Goal: Information Seeking & Learning: Learn about a topic

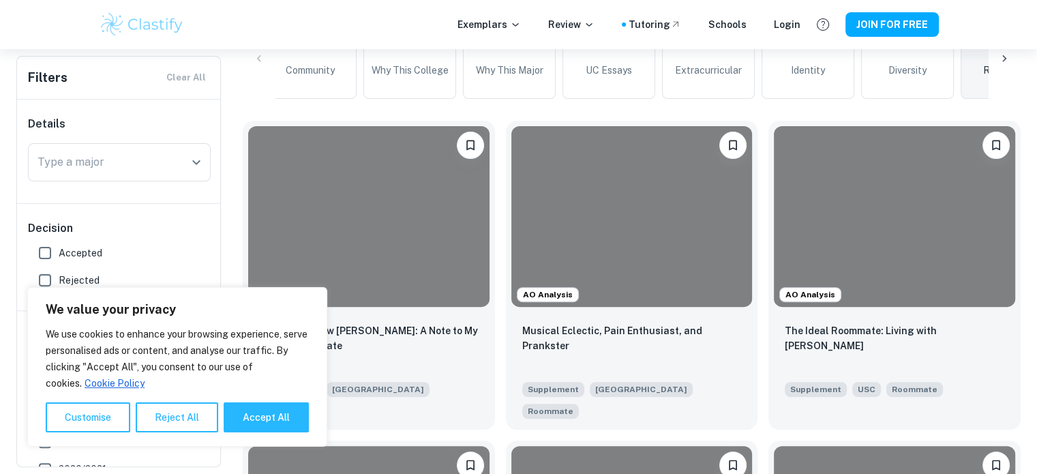
scroll to position [363, 0]
click at [196, 416] on button "Reject All" at bounding box center [177, 417] width 82 height 30
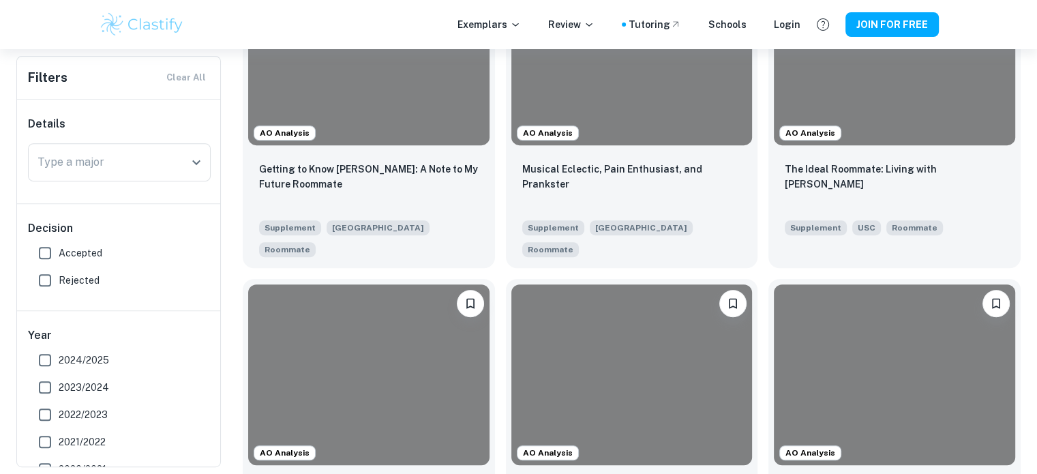
scroll to position [525, 0]
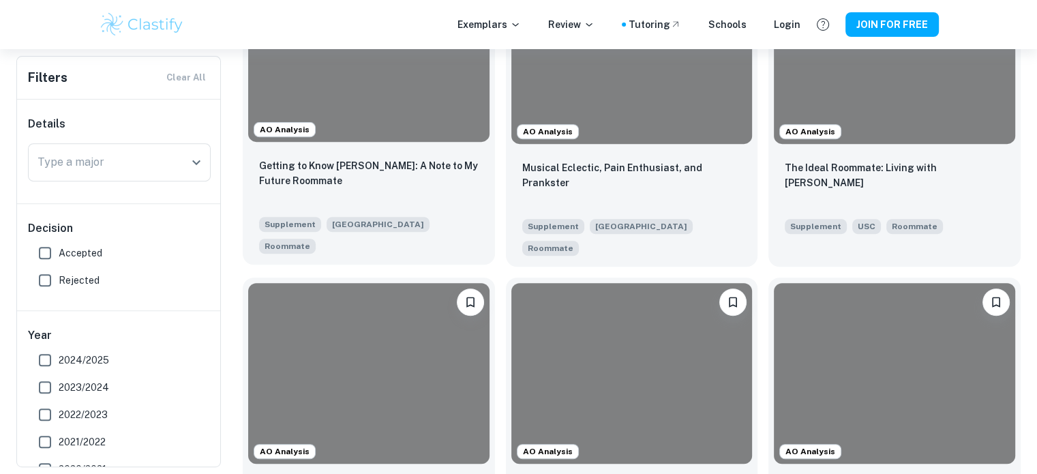
click at [376, 194] on div "Getting to Know [PERSON_NAME]: A Note to My Future Roommate" at bounding box center [368, 181] width 219 height 46
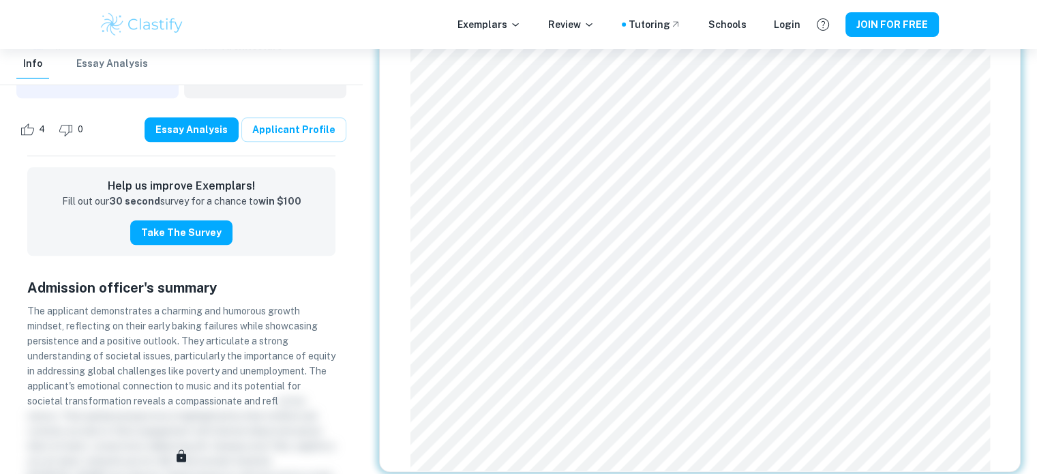
scroll to position [1666, 0]
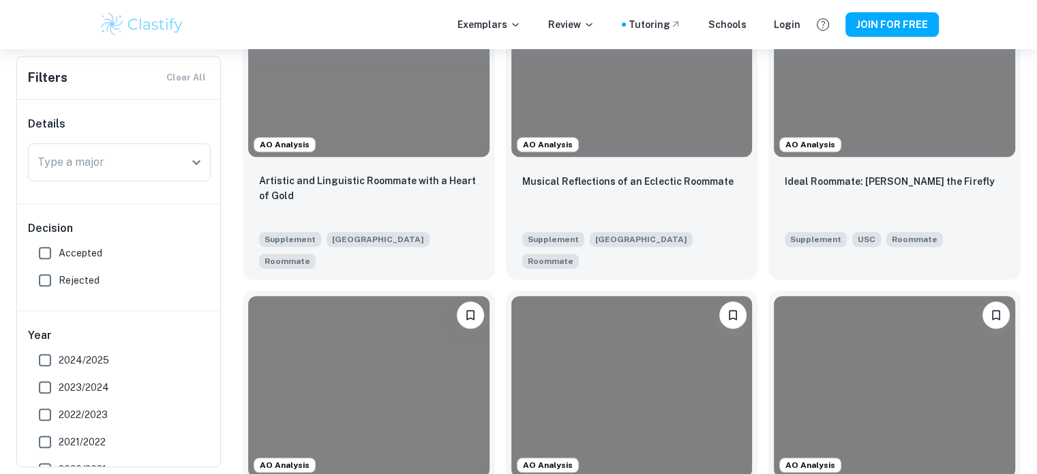
click at [72, 259] on span "Accepted" at bounding box center [81, 252] width 44 height 15
click at [59, 259] on input "Accepted" at bounding box center [44, 252] width 27 height 27
checkbox input "true"
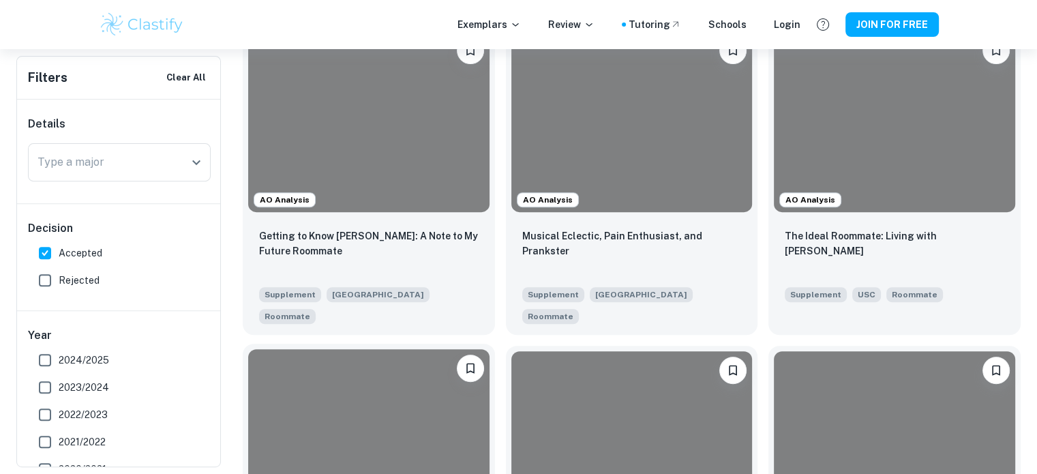
scroll to position [570, 0]
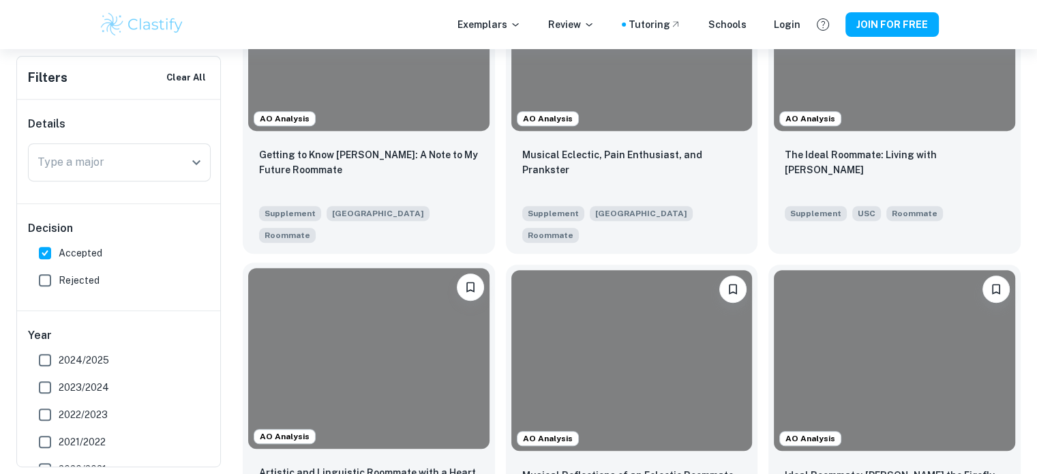
click at [386, 363] on div at bounding box center [368, 358] width 241 height 181
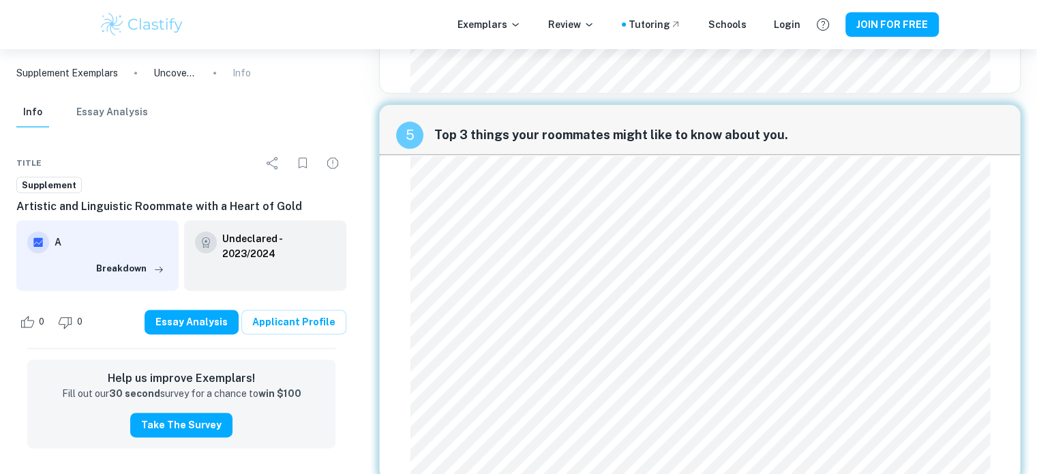
scroll to position [1715, 0]
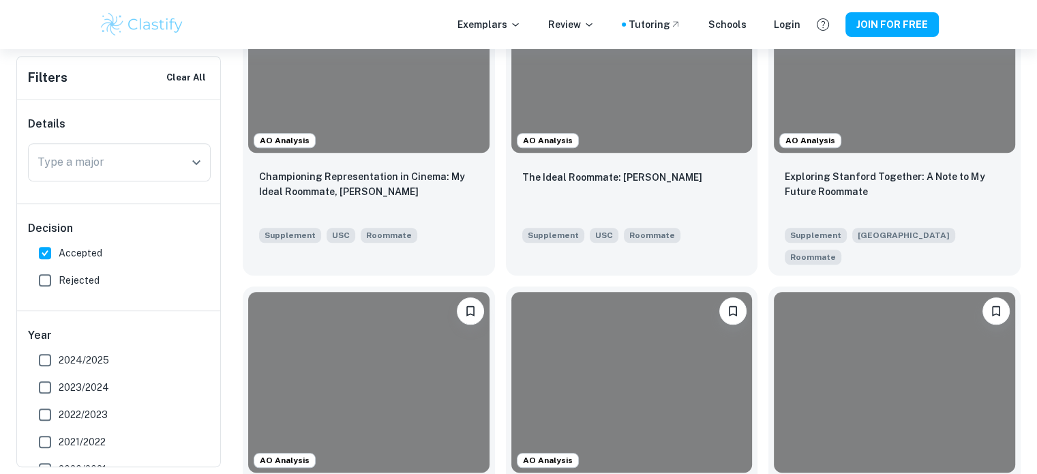
scroll to position [1188, 0]
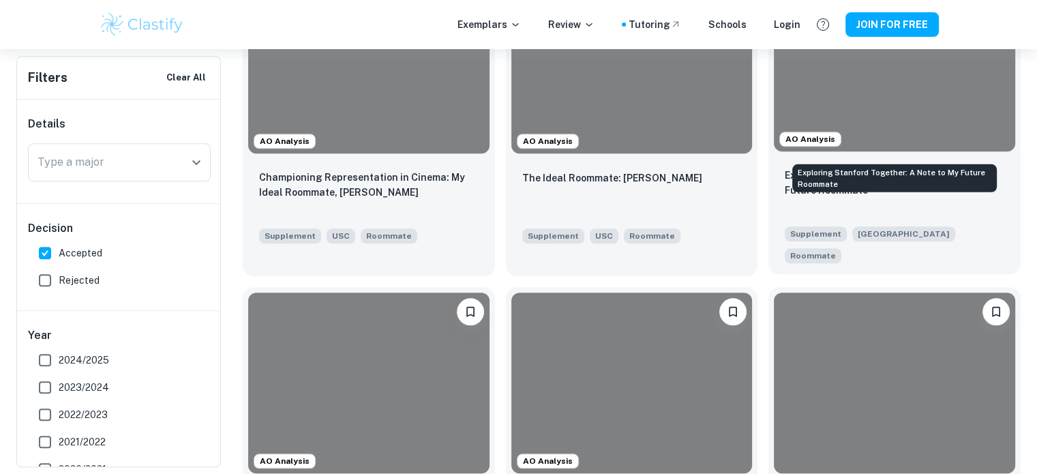
click at [821, 168] on p "Exploring Stanford Together: A Note to My Future Roommate" at bounding box center [894, 183] width 219 height 30
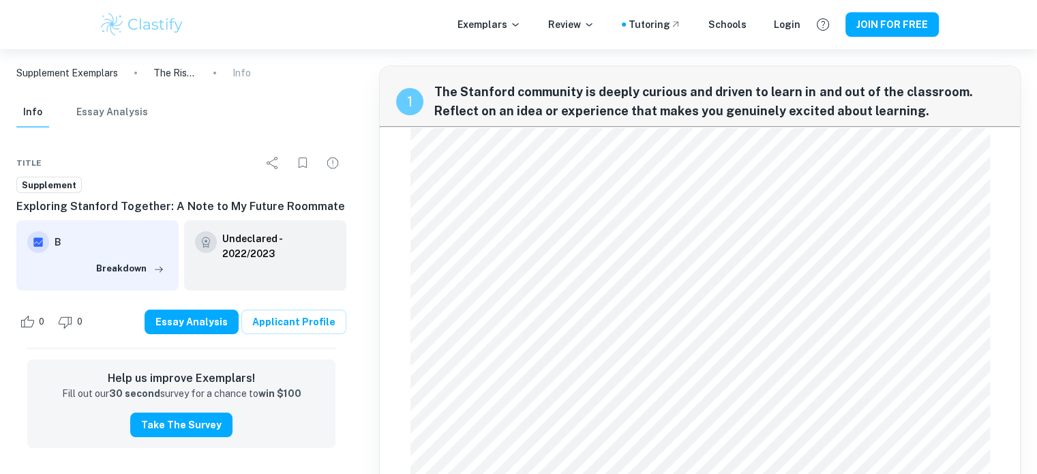
click at [82, 76] on p "Supplement Exemplars" at bounding box center [67, 72] width 102 height 15
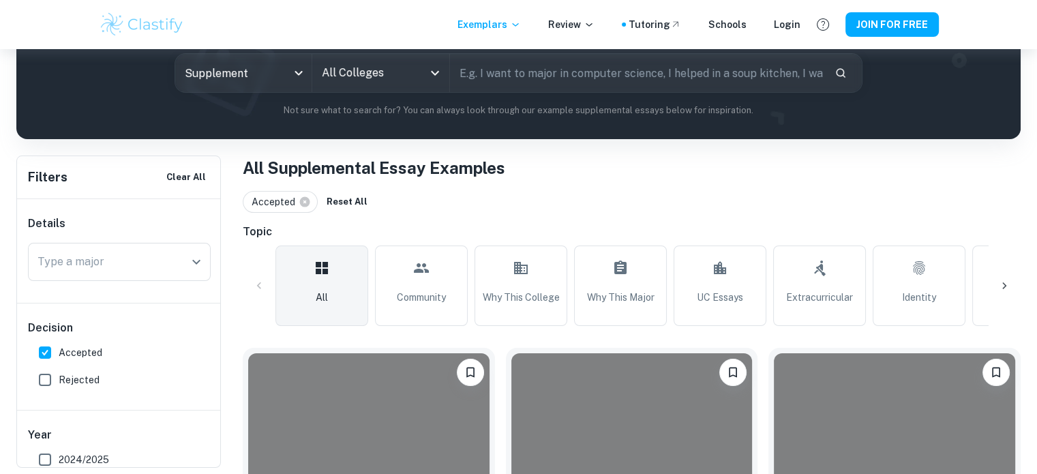
scroll to position [166, 0]
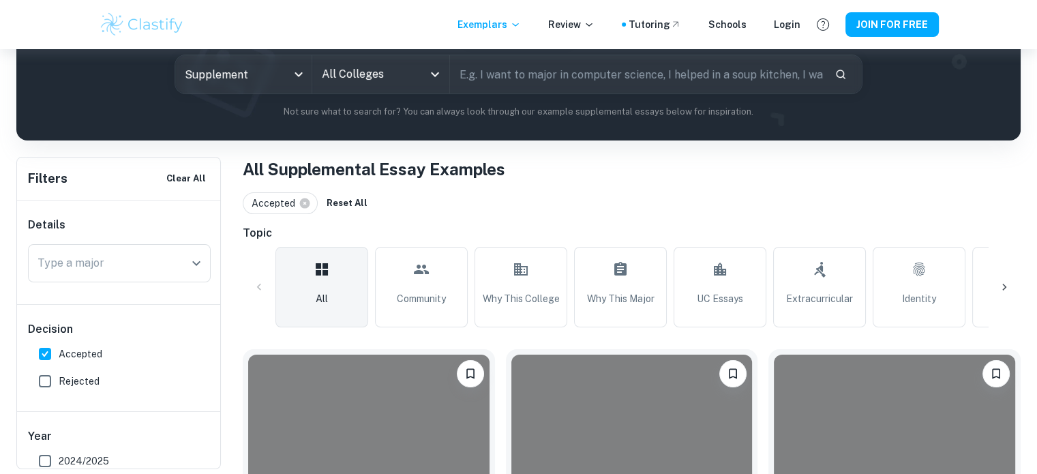
click at [354, 87] on div "All Colleges" at bounding box center [380, 74] width 136 height 38
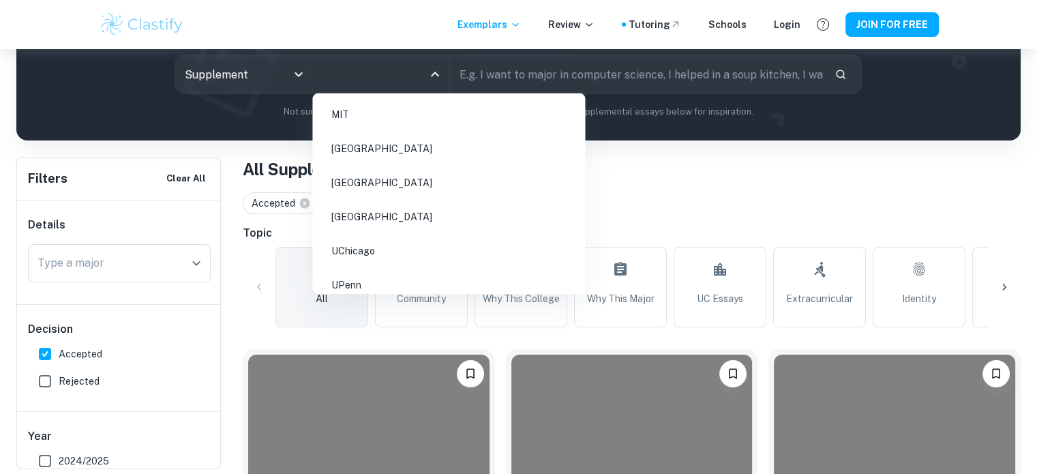
click at [400, 179] on li "[GEOGRAPHIC_DATA]" at bounding box center [449, 182] width 262 height 31
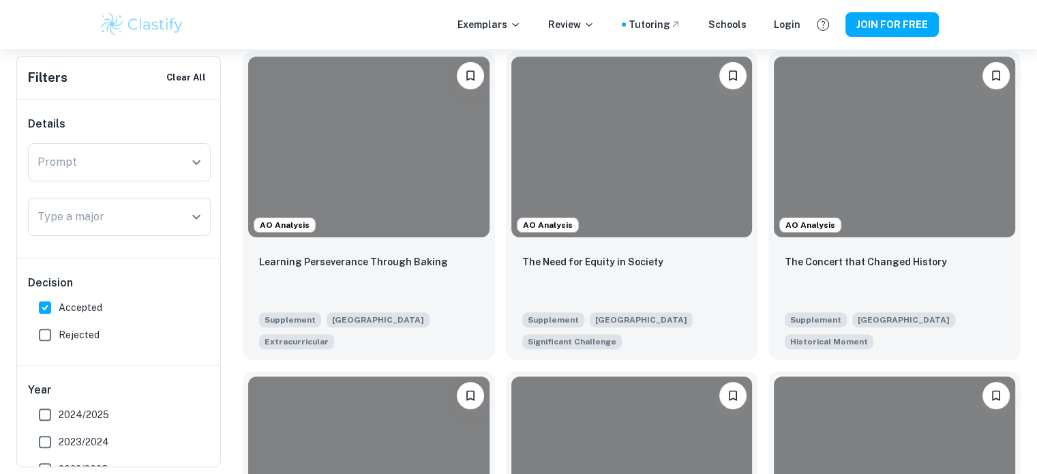
scroll to position [344, 0]
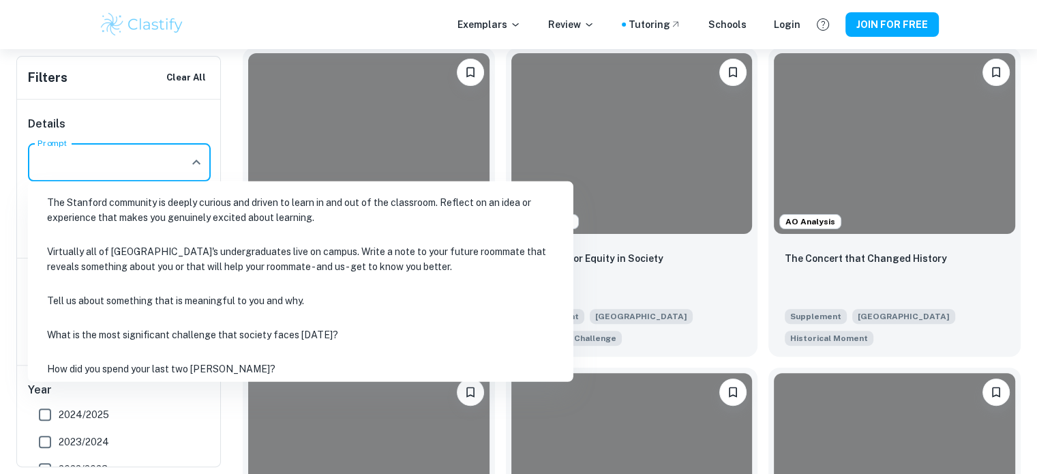
click at [166, 162] on input "Prompt" at bounding box center [109, 162] width 150 height 26
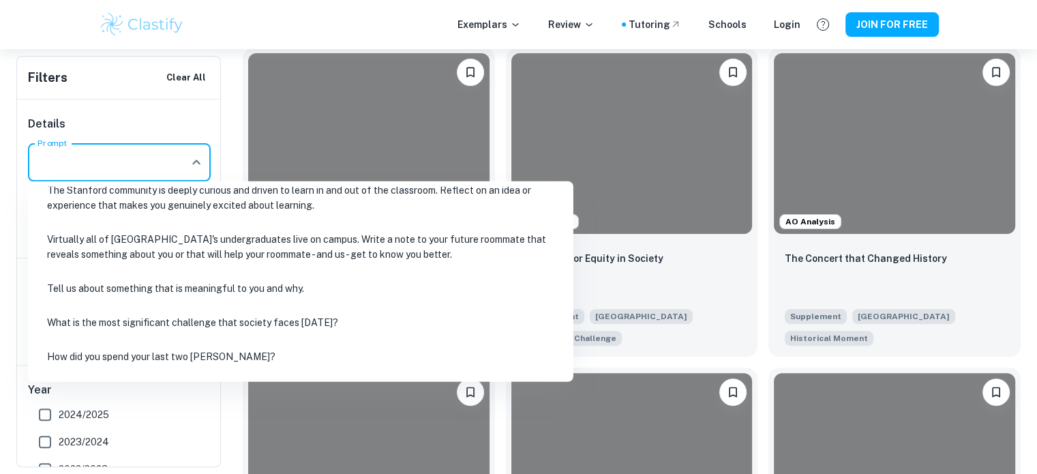
scroll to position [14, 0]
click at [169, 242] on li "Virtually all of [GEOGRAPHIC_DATA]'s undergraduates live on campus. Write a not…" at bounding box center [300, 245] width 534 height 46
type input "Virtually all of [GEOGRAPHIC_DATA]'s undergraduates live on campus. Write a not…"
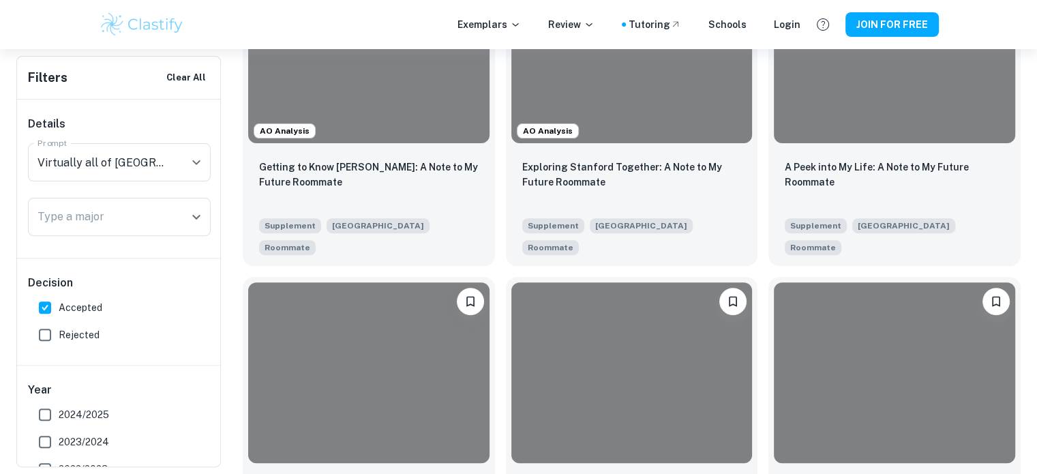
scroll to position [435, 0]
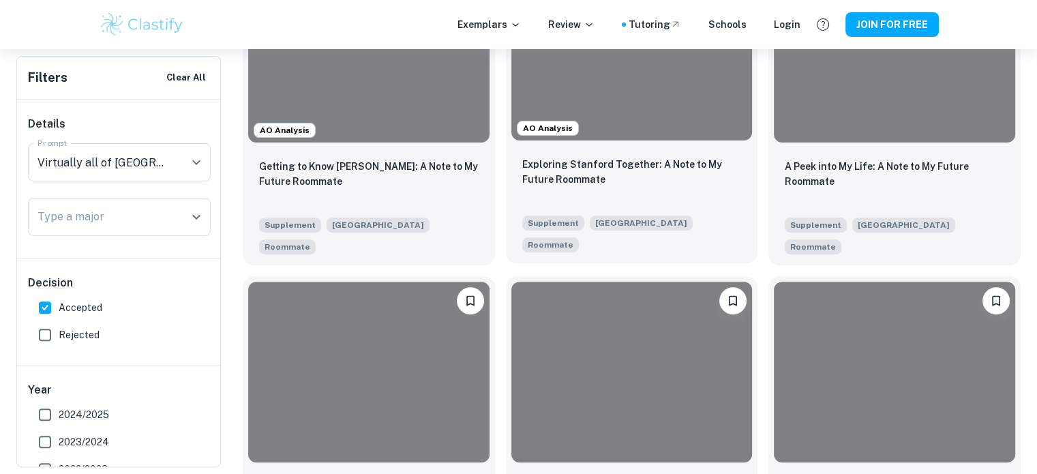
click at [586, 143] on div "AO Analysis" at bounding box center [632, 50] width 252 height 192
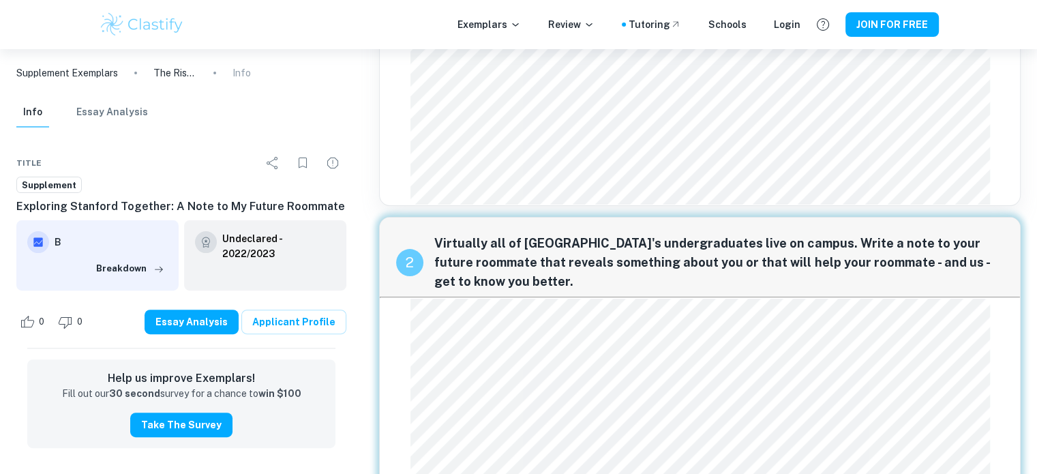
scroll to position [387, 0]
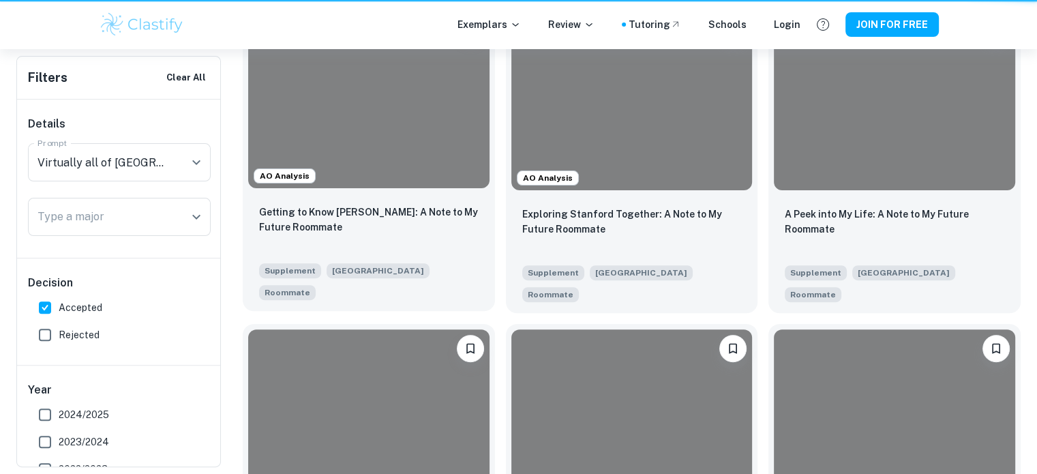
scroll to position [435, 0]
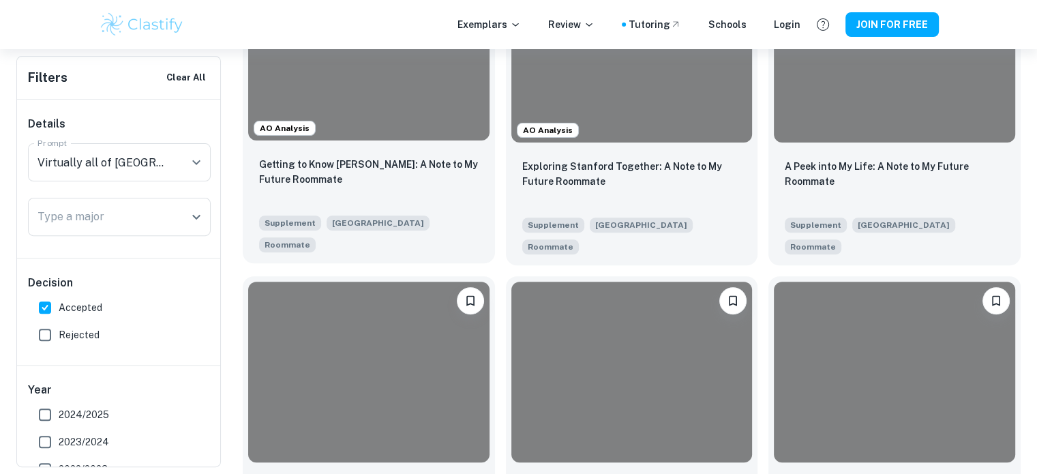
click at [398, 119] on div at bounding box center [368, 50] width 241 height 181
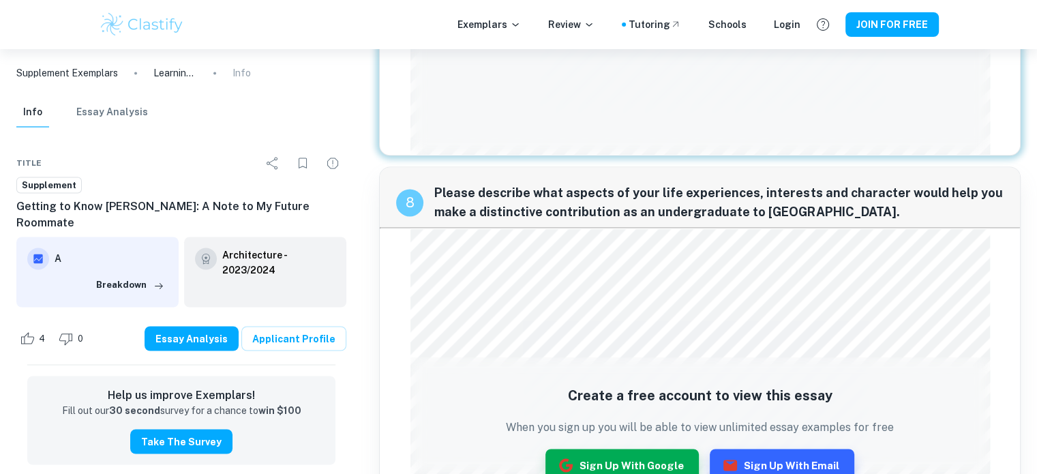
scroll to position [2315, 0]
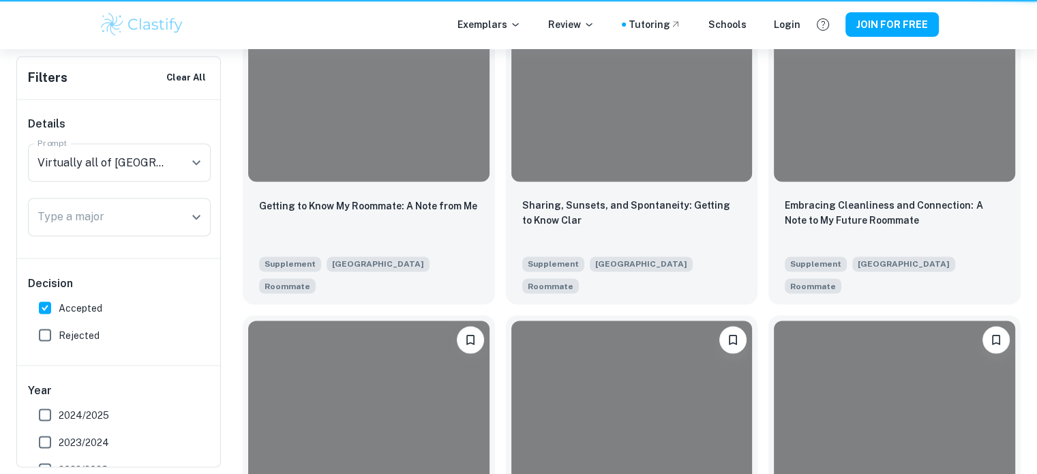
scroll to position [435, 0]
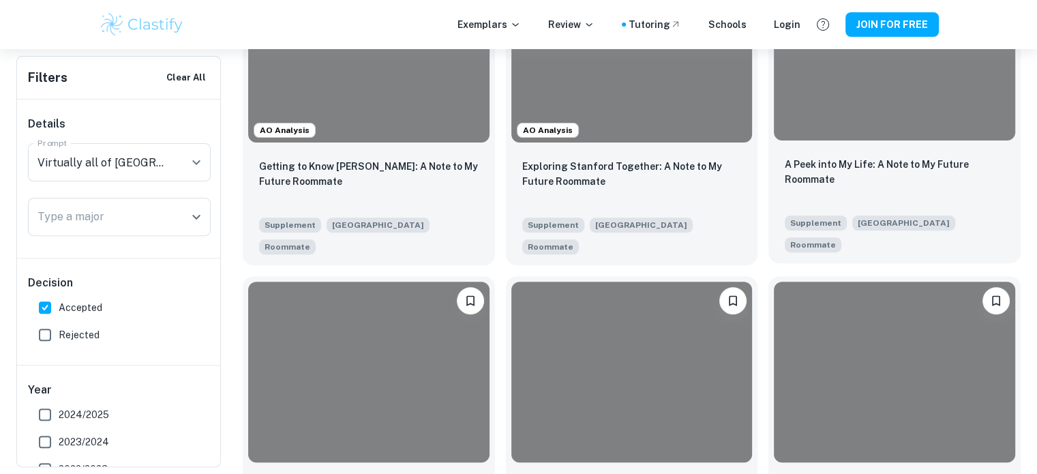
click at [857, 123] on div at bounding box center [894, 50] width 241 height 181
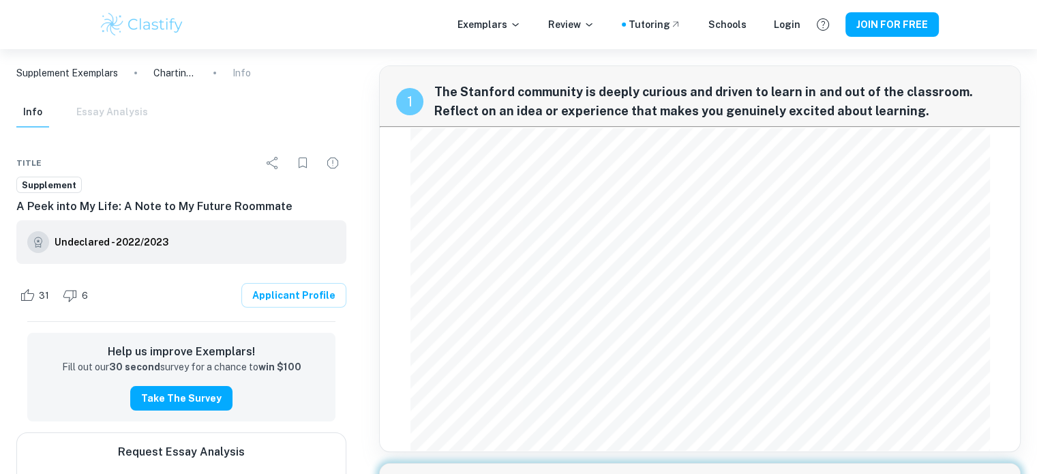
scroll to position [104, 0]
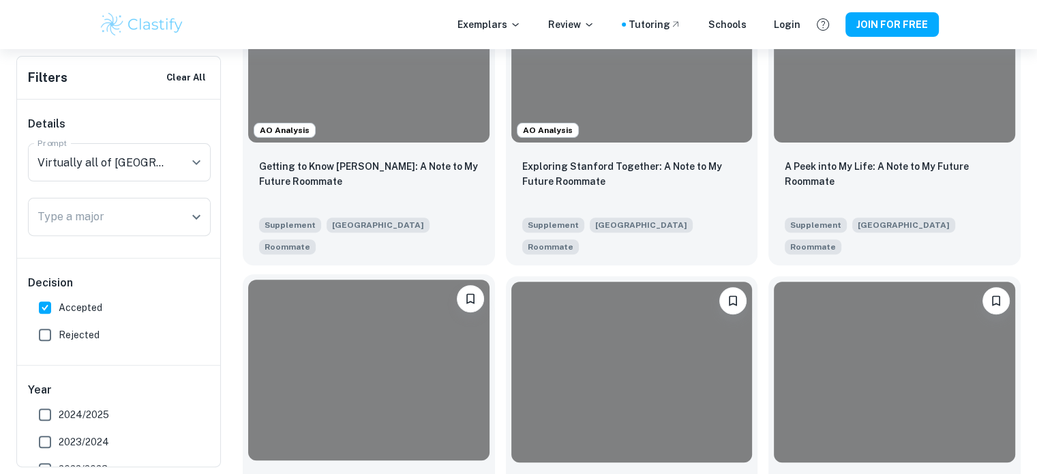
scroll to position [620, 0]
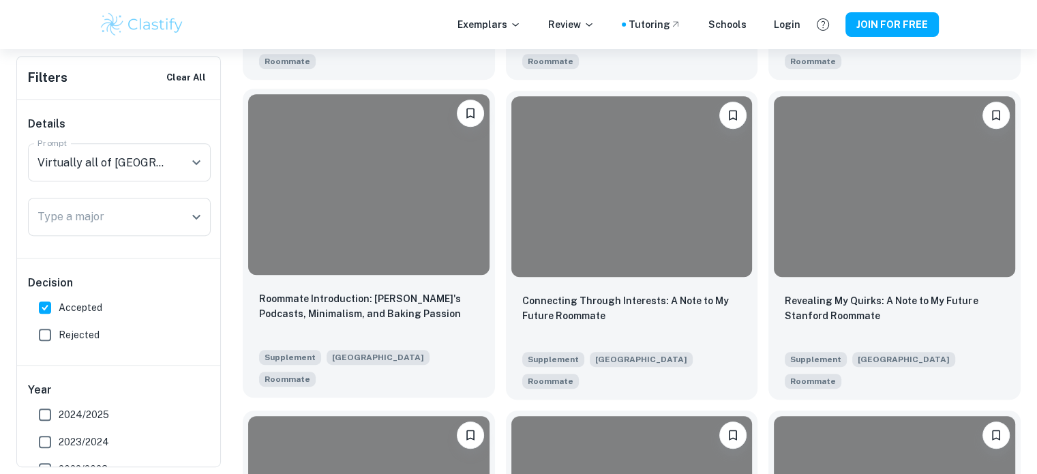
click at [401, 241] on div at bounding box center [368, 184] width 241 height 181
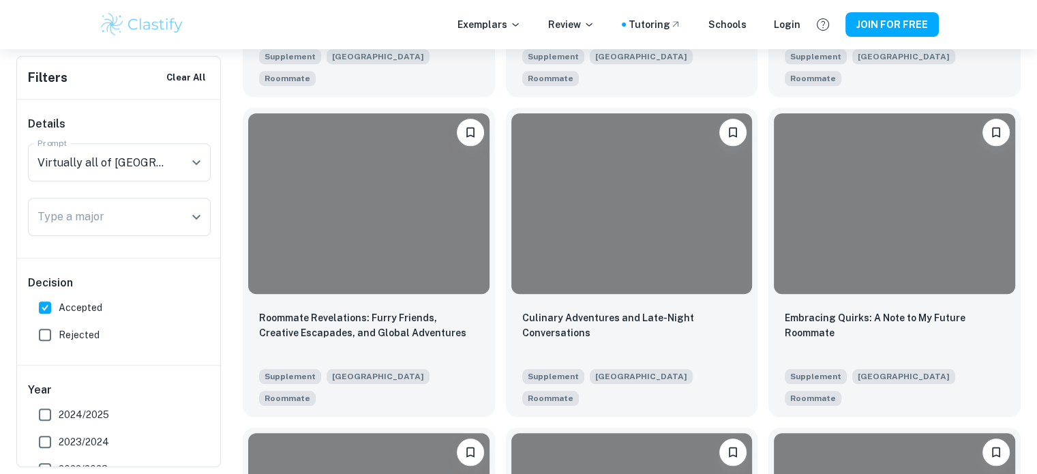
scroll to position [1244, 0]
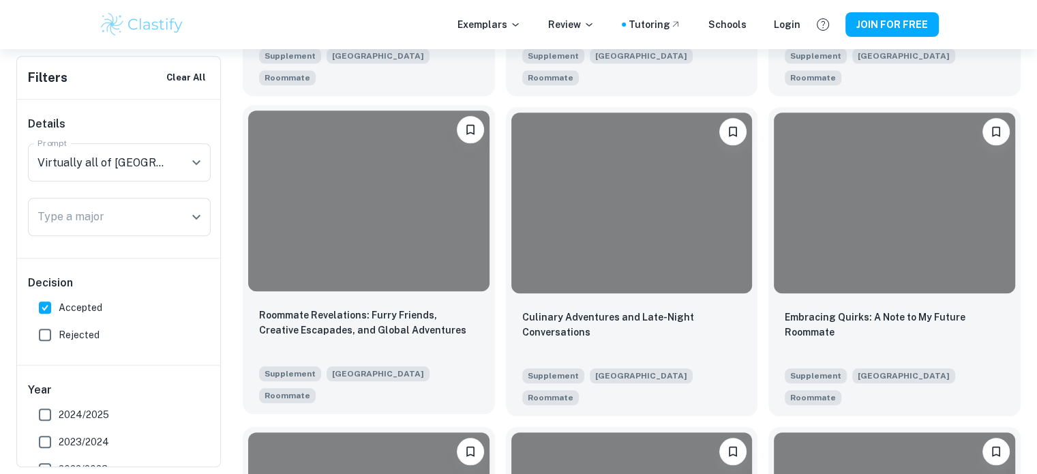
click at [421, 226] on div at bounding box center [368, 200] width 241 height 181
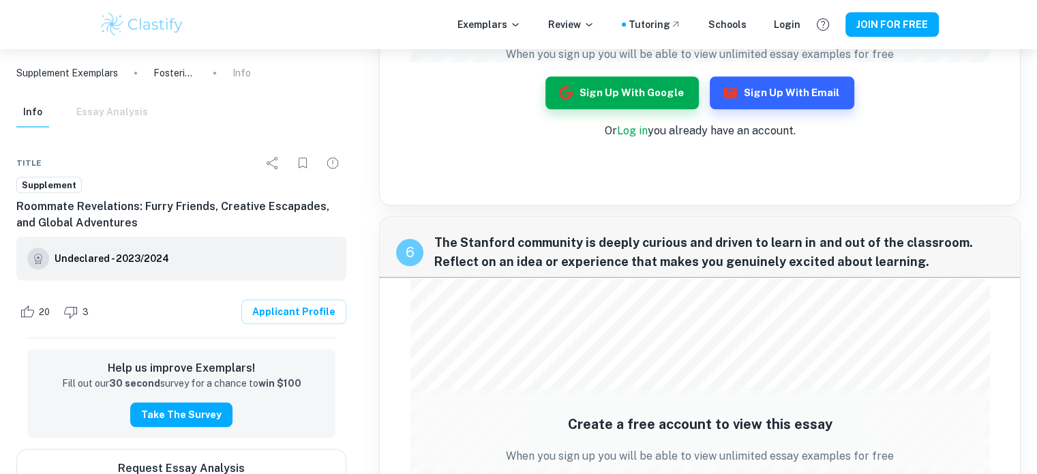
scroll to position [1168, 0]
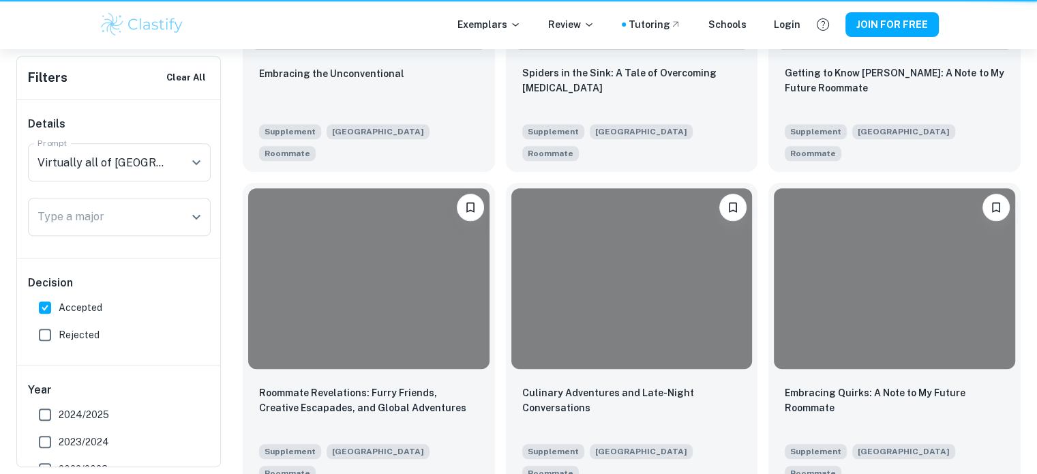
scroll to position [1244, 0]
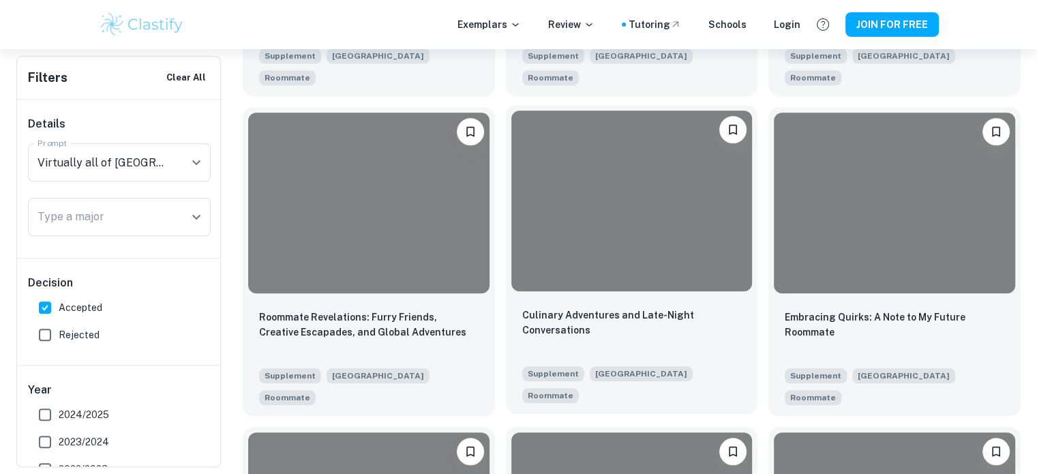
click at [711, 307] on div "Culinary Adventures and Late-Night Conversations" at bounding box center [631, 330] width 219 height 46
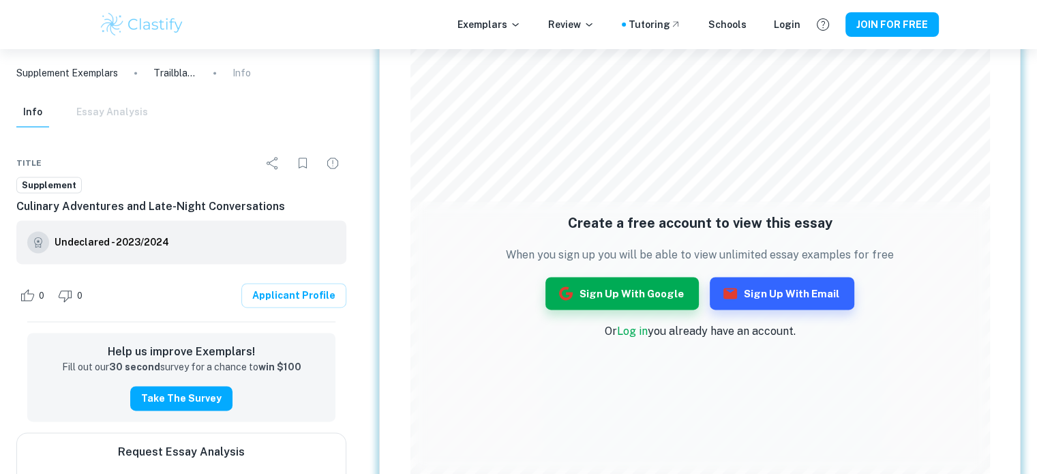
scroll to position [1925, 0]
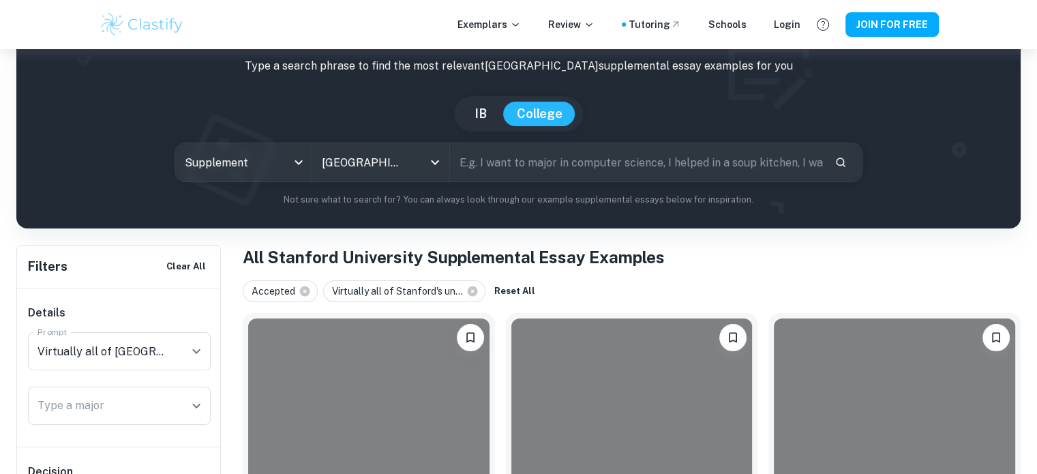
scroll to position [168, 0]
